Goal: Check status: Check status

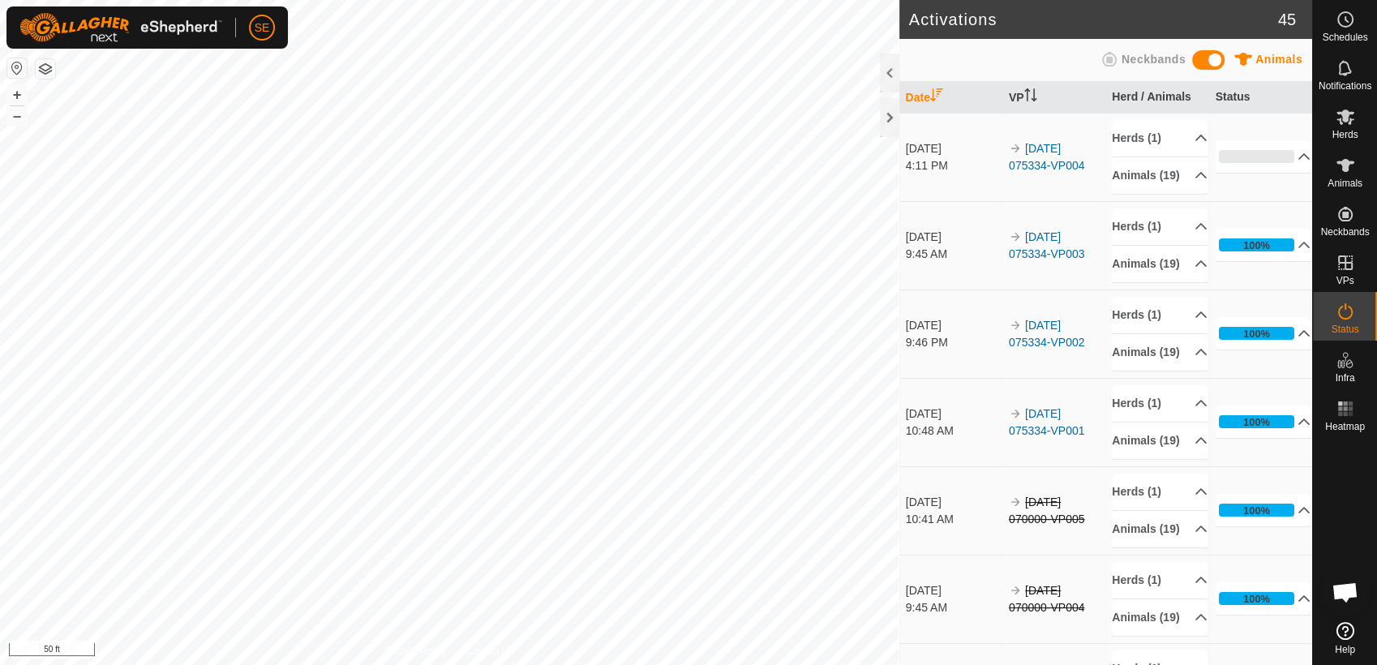
scroll to position [1300, 0]
